Goal: Browse casually: Explore the website without a specific task or goal

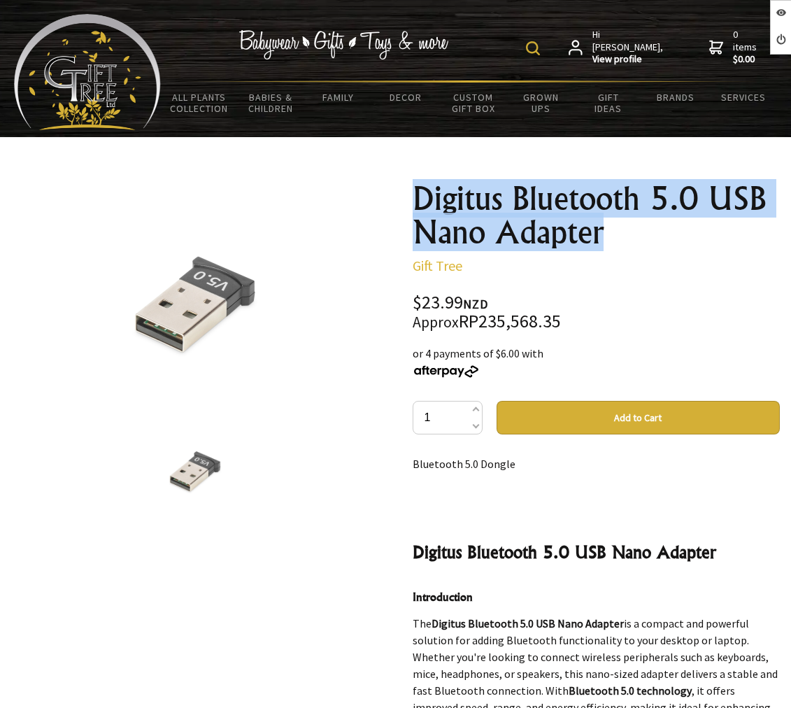
drag, startPoint x: 410, startPoint y: 201, endPoint x: 623, endPoint y: 241, distance: 217.1
click at [623, 241] on div "Digitus Bluetooth 5.0 USB Nano Adapter Gift Tree $23.99 NZD Approx RP235,568.35…" at bounding box center [597, 606] width 390 height 870
copy h1 "Digitus Bluetooth 5.0 USB Nano Adapter"
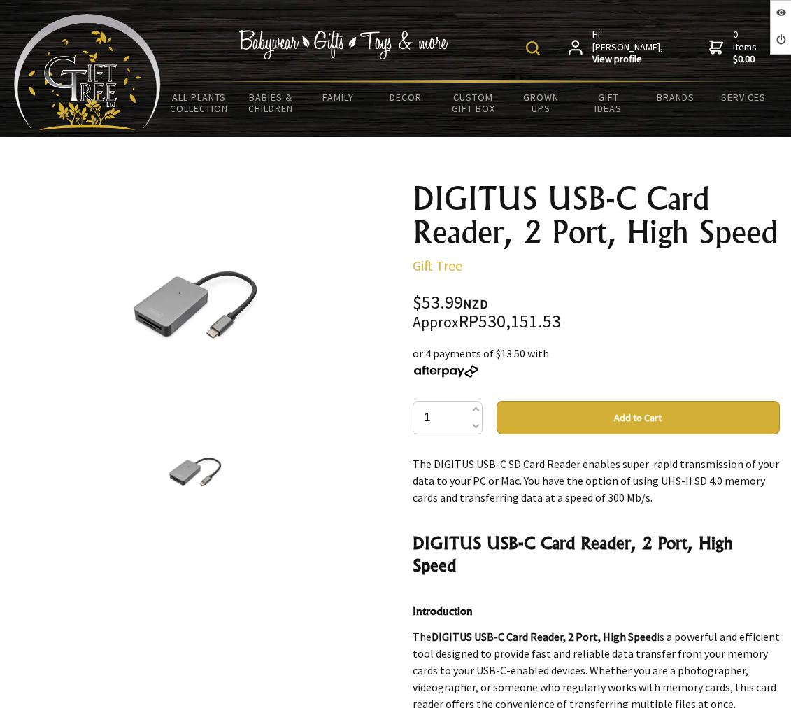
click at [622, 315] on div "$53.99 NZD Approx RP530,151.53" at bounding box center [597, 312] width 368 height 37
